Goal: Information Seeking & Learning: Find contact information

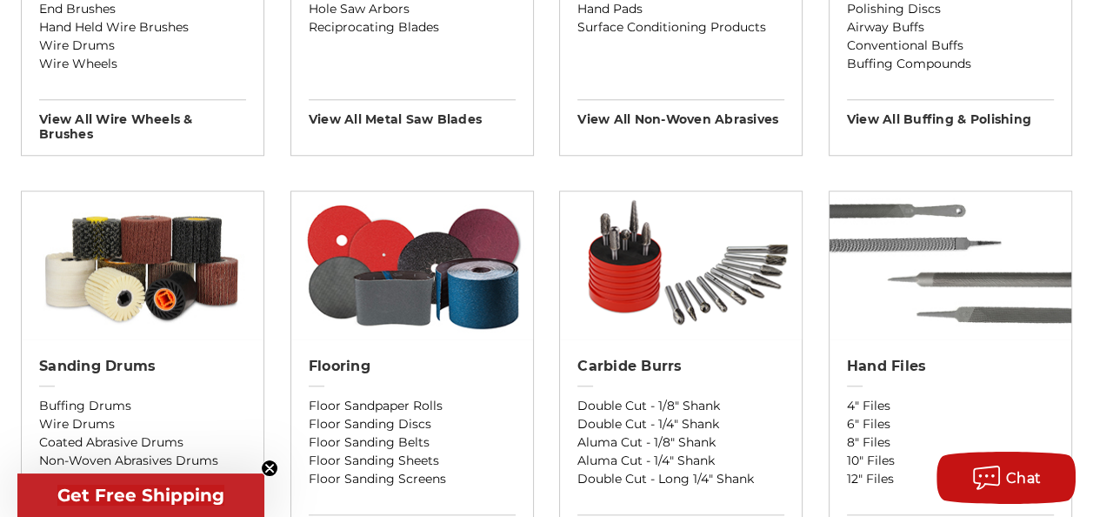
scroll to position [1448, 0]
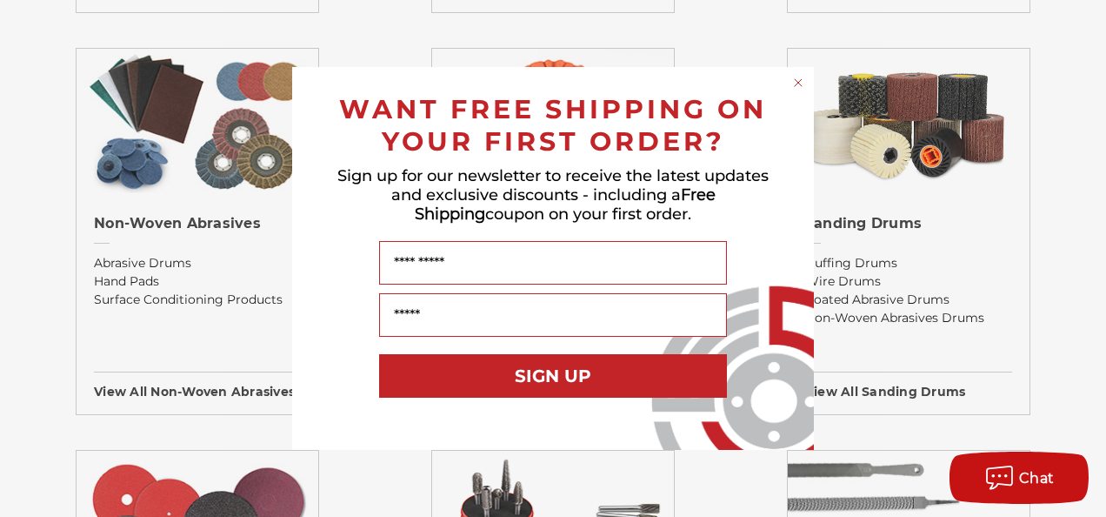
click at [791, 90] on icon "Close dialog" at bounding box center [798, 82] width 17 height 17
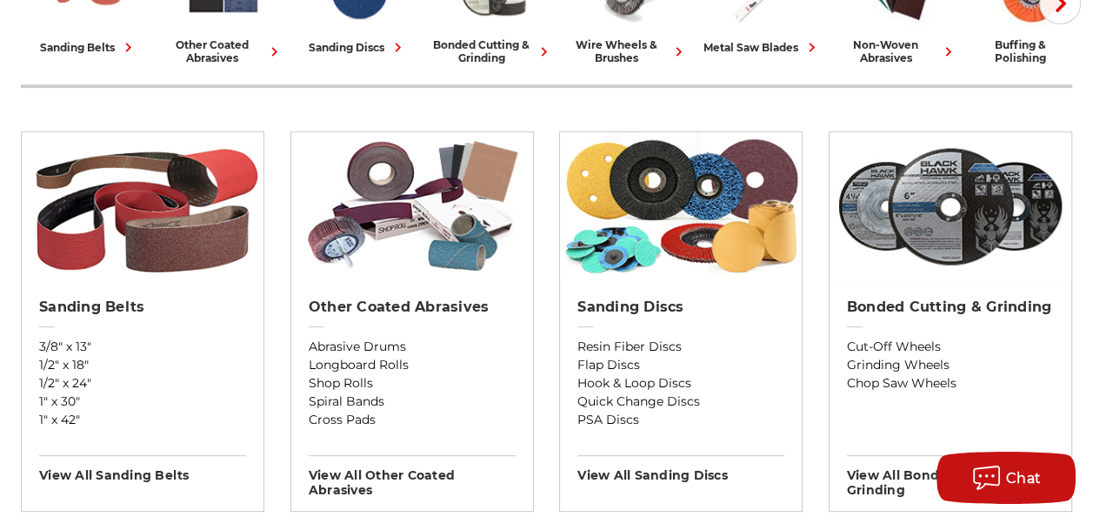
scroll to position [0, 0]
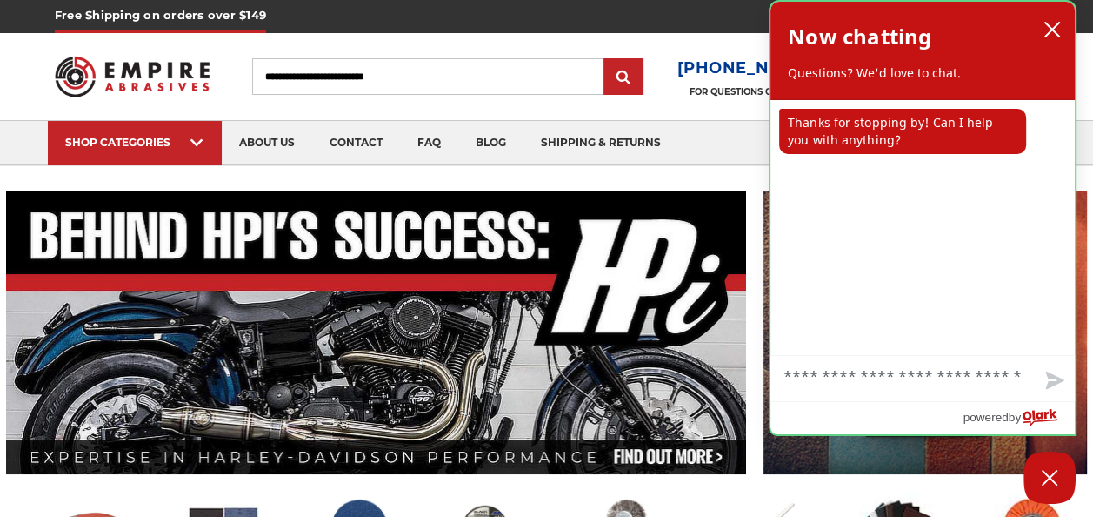
click at [909, 70] on div "Now chatting Questions? We'd love to chat." at bounding box center [923, 50] width 270 height 63
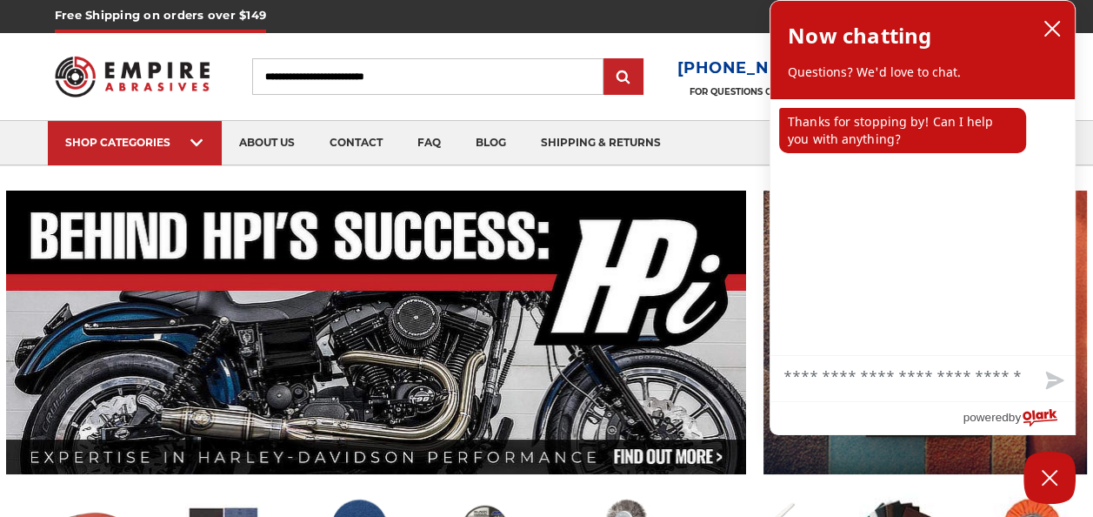
click at [1044, 32] on icon "close chatbox" at bounding box center [1052, 28] width 17 height 17
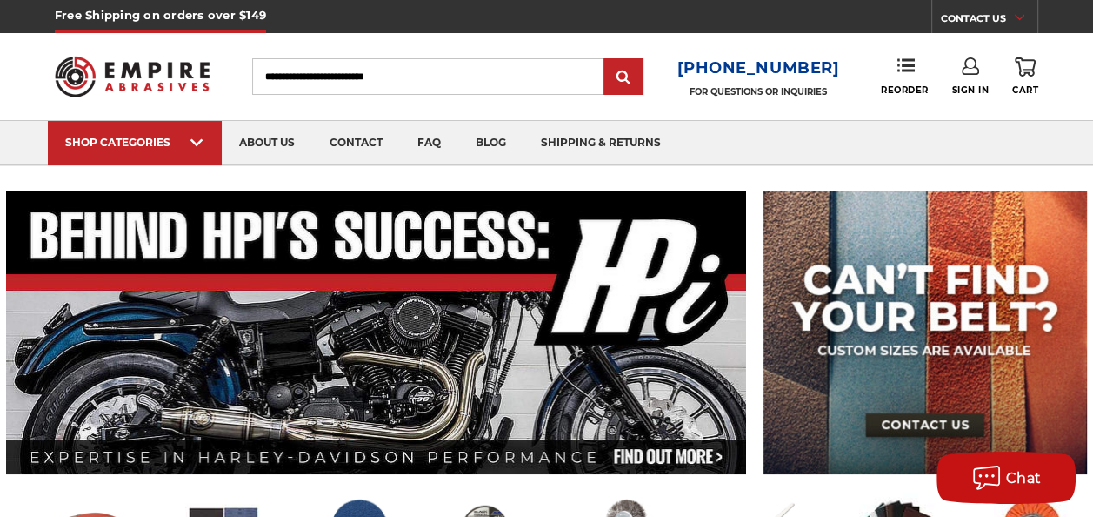
click at [1009, 17] on link "CONTACT US" at bounding box center [989, 21] width 97 height 24
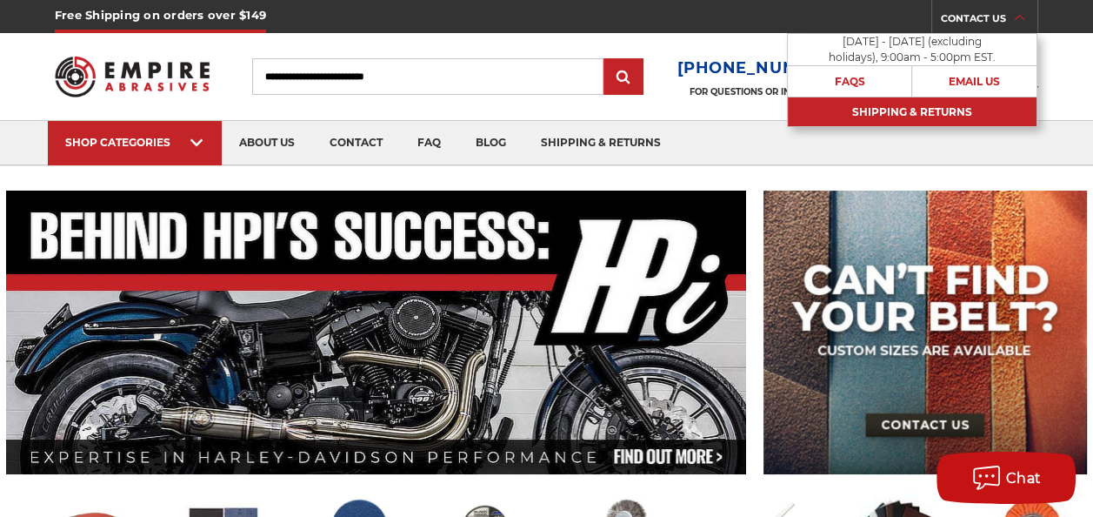
click at [946, 110] on link "Shipping & Returns" at bounding box center [912, 112] width 249 height 30
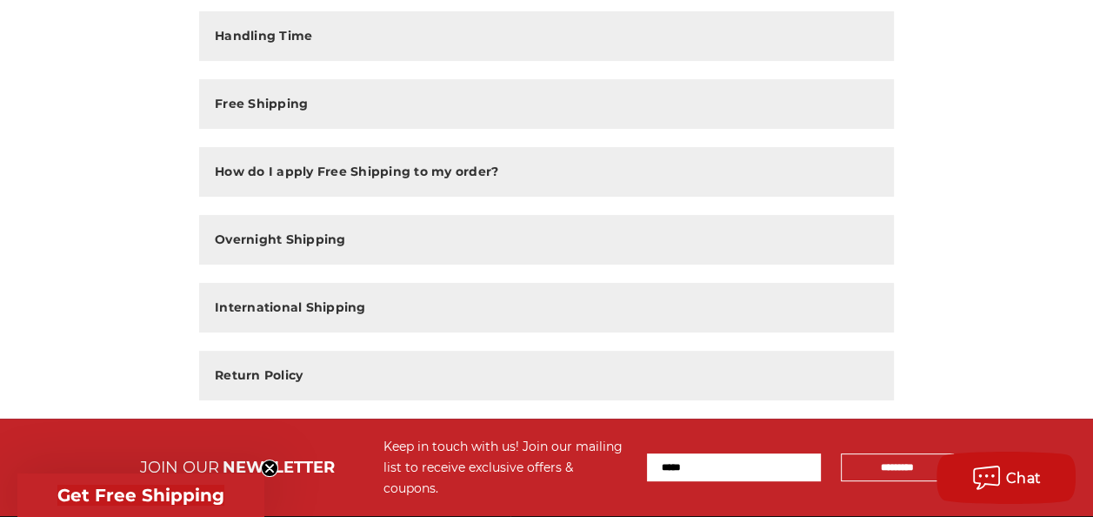
scroll to position [310, 0]
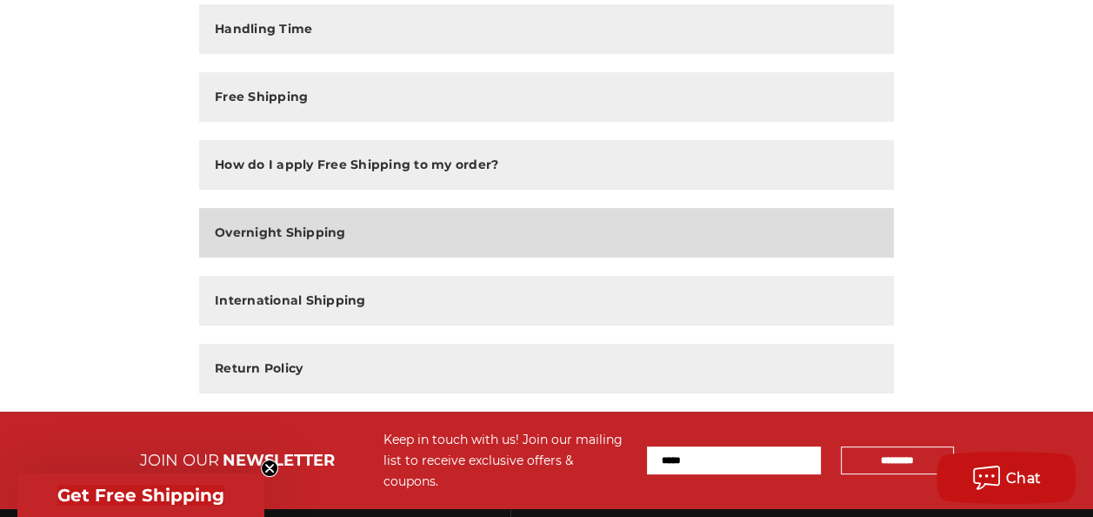
click at [283, 235] on h2 "Overnight Shipping" at bounding box center [280, 233] width 131 height 18
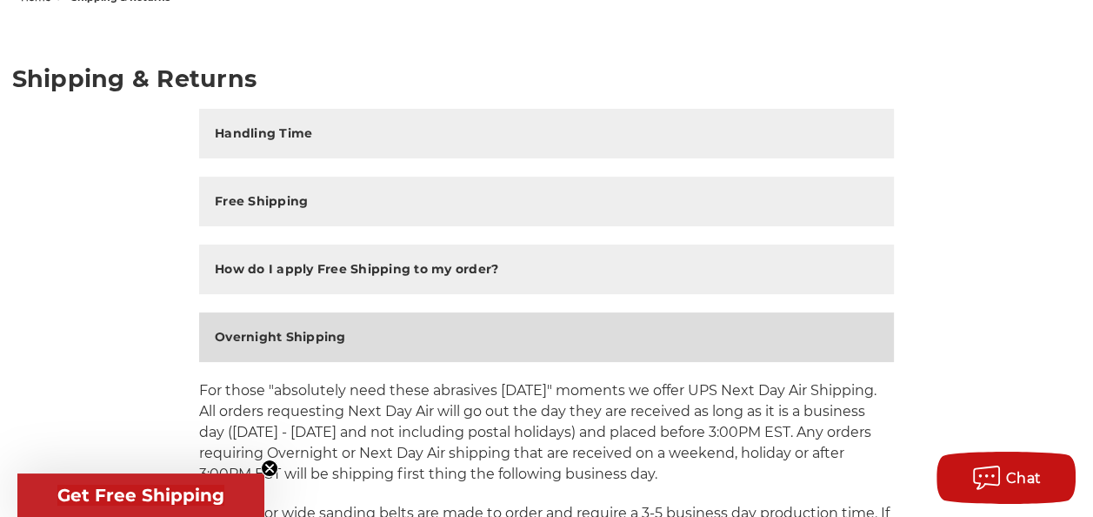
scroll to position [204, 0]
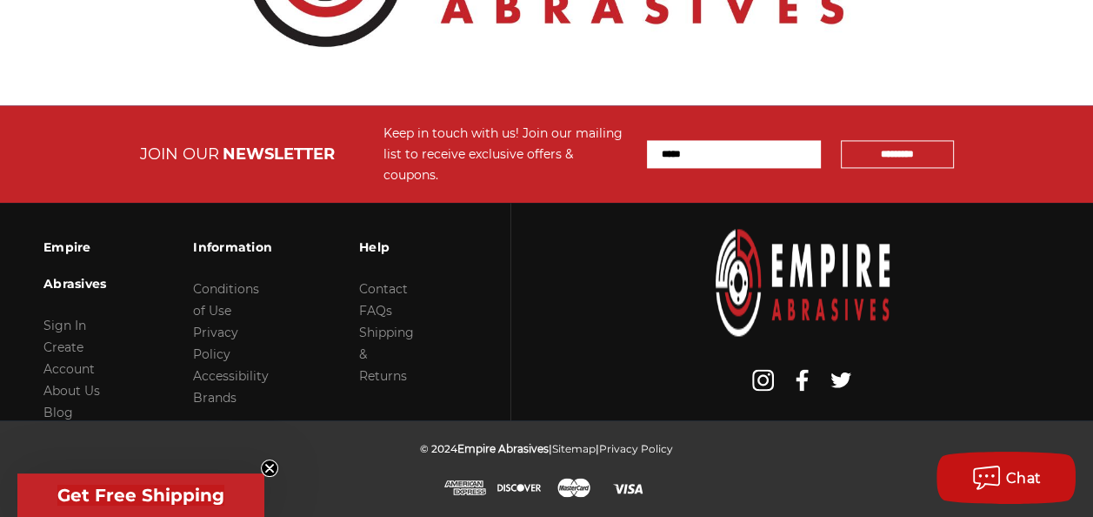
scroll to position [2227, 0]
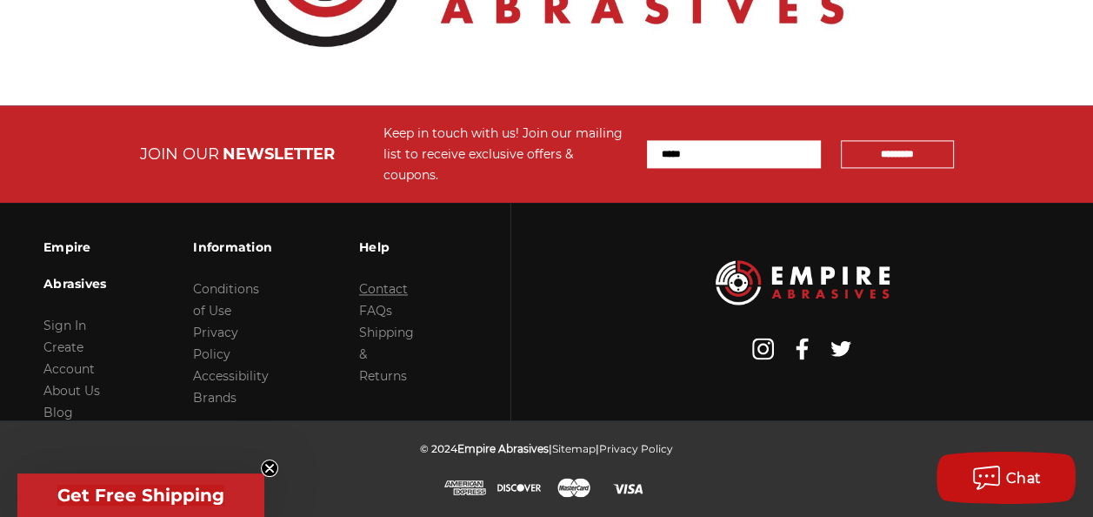
click at [408, 287] on link "Contact" at bounding box center [383, 289] width 49 height 16
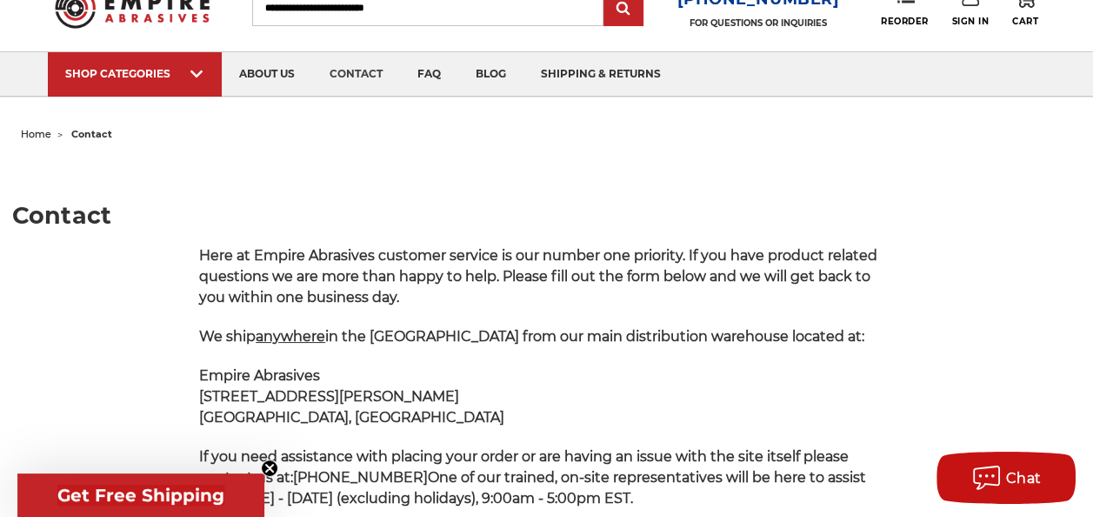
scroll to position [70, 0]
